Goal: Download file/media

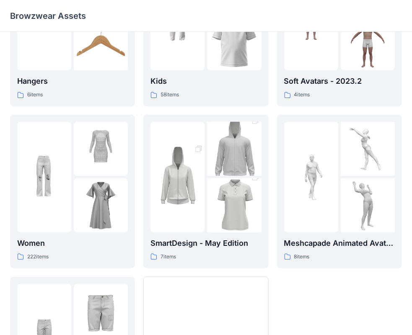
scroll to position [126, 0]
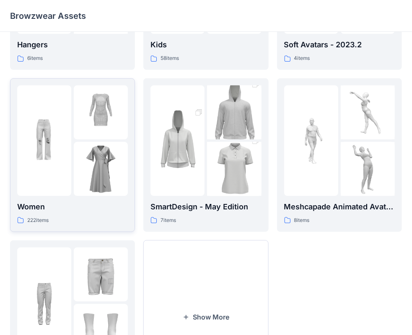
click at [75, 153] on img at bounding box center [101, 169] width 54 height 54
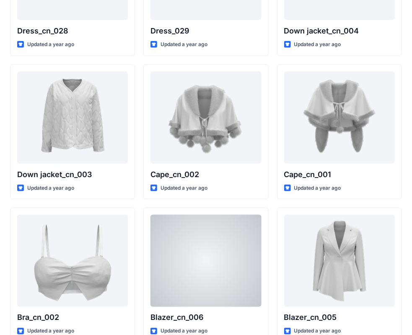
scroll to position [521, 0]
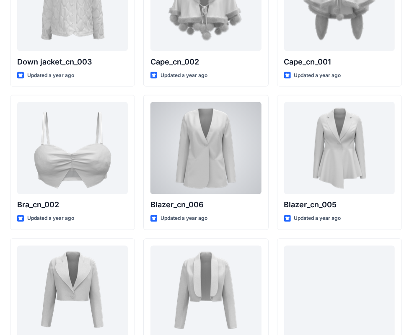
click at [204, 155] on div at bounding box center [205, 148] width 111 height 92
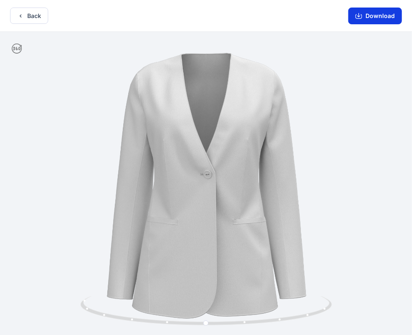
click at [364, 15] on button "Download" at bounding box center [375, 16] width 54 height 17
